Goal: Task Accomplishment & Management: Manage account settings

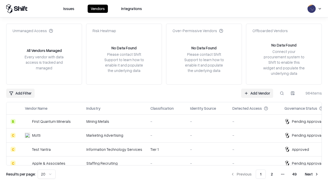
click at [257, 93] on link "Add Vendor" at bounding box center [257, 93] width 32 height 9
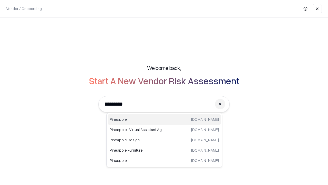
click at [164, 119] on div "Pineapple [DOMAIN_NAME]" at bounding box center [164, 119] width 113 height 10
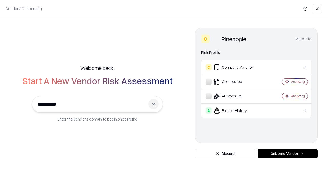
type input "*********"
click at [288, 153] on button "Onboard Vendor" at bounding box center [288, 153] width 60 height 9
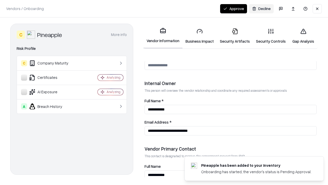
scroll to position [266, 0]
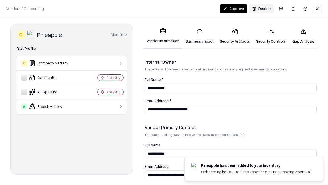
click at [200, 36] on link "Business Impact" at bounding box center [200, 36] width 34 height 24
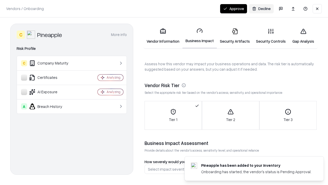
click at [235, 36] on link "Security Artifacts" at bounding box center [235, 36] width 36 height 24
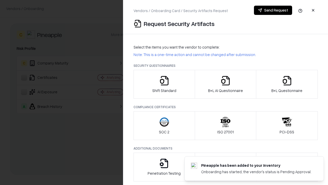
click at [164, 84] on icon "button" at bounding box center [164, 80] width 10 height 10
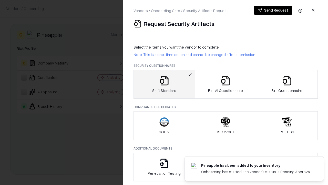
click at [273, 10] on button "Send Request" at bounding box center [273, 10] width 38 height 9
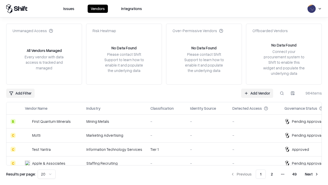
click at [282, 93] on button at bounding box center [282, 93] width 9 height 9
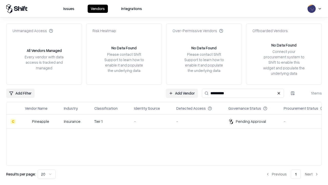
type input "*********"
click at [167, 121] on div "-" at bounding box center [151, 121] width 34 height 5
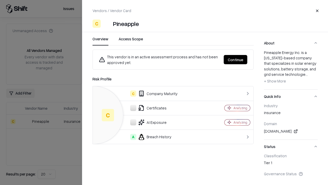
click at [236, 60] on button "Continue" at bounding box center [236, 59] width 24 height 9
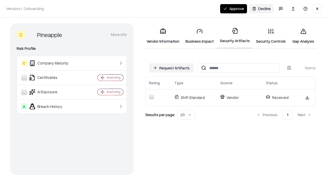
click at [234, 8] on button "Approve" at bounding box center [233, 8] width 27 height 9
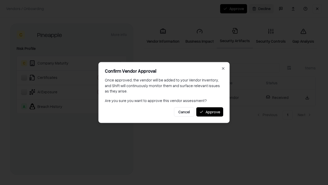
click at [210, 112] on button "Approve" at bounding box center [210, 111] width 27 height 9
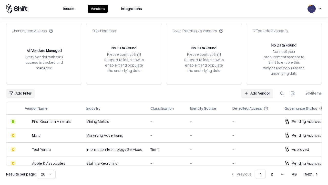
type input "*********"
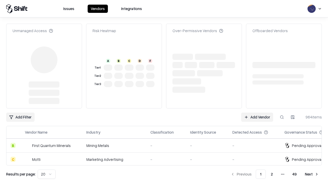
click at [257, 112] on link "Add Vendor" at bounding box center [257, 116] width 32 height 9
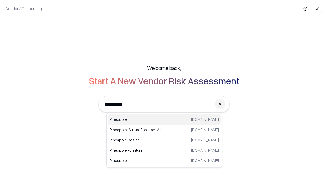
click at [164, 119] on div "Pineapple [DOMAIN_NAME]" at bounding box center [164, 119] width 113 height 10
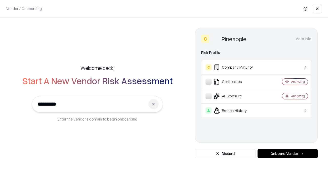
type input "*********"
click at [288, 153] on button "Onboard Vendor" at bounding box center [288, 153] width 60 height 9
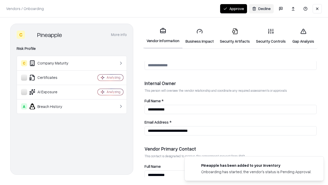
scroll to position [266, 0]
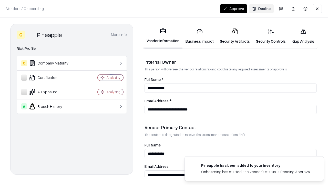
click at [234, 8] on button "Approve" at bounding box center [233, 8] width 27 height 9
